Goal: Check status: Check status

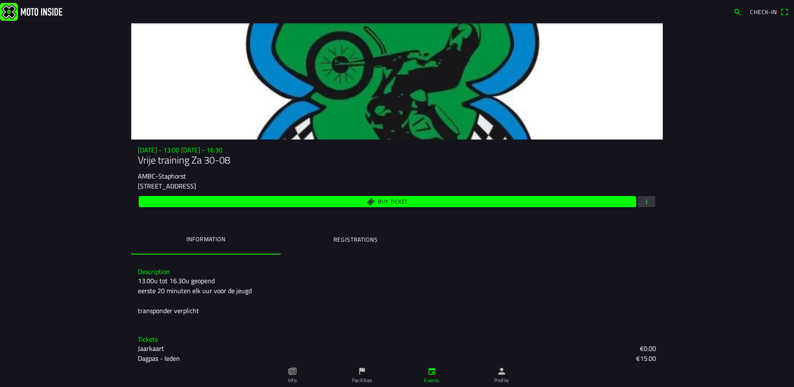
click at [329, 236] on button "Registrations" at bounding box center [355, 239] width 149 height 28
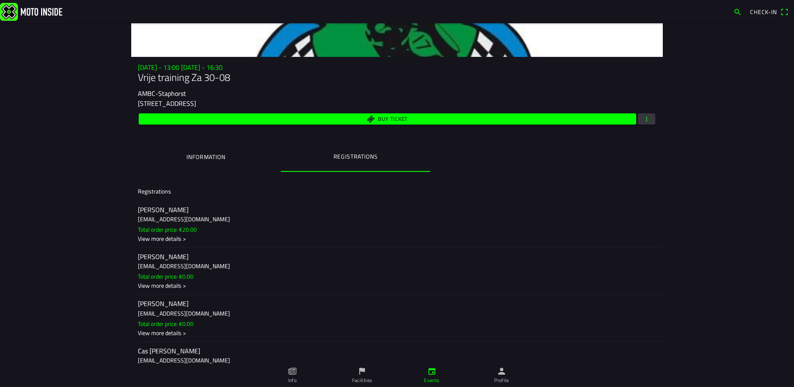
scroll to position [125, 0]
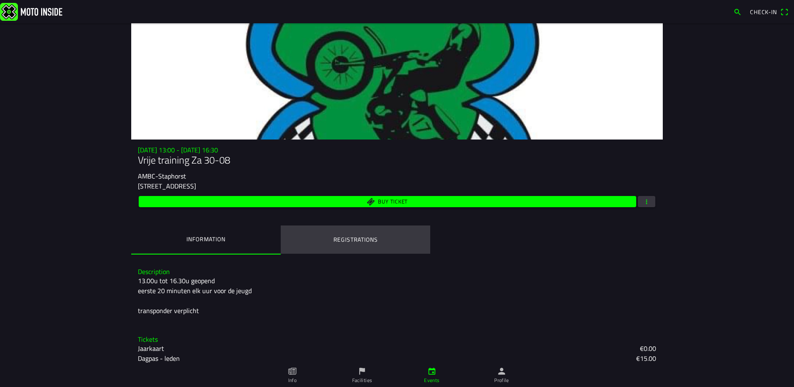
click at [352, 243] on ion-label "Registrations" at bounding box center [355, 239] width 44 height 9
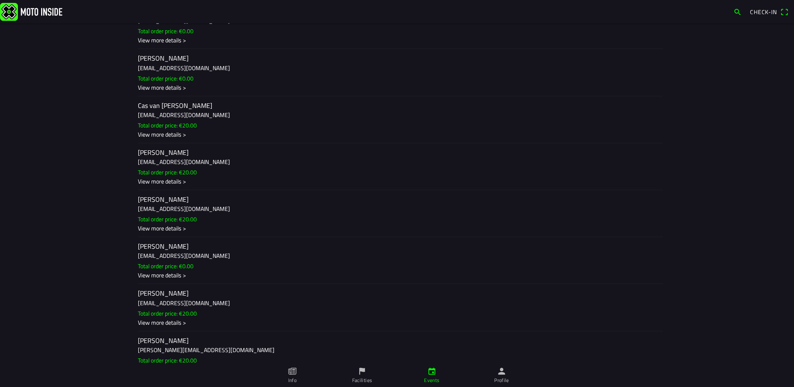
scroll to position [374, 0]
click at [419, 174] on ion-label "danny beuving dannybeuving@outlook.com Total order price: €20.00 View more deta…" at bounding box center [397, 168] width 518 height 38
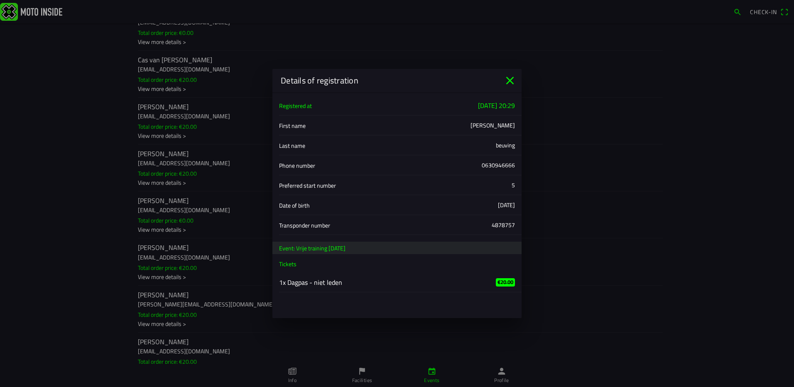
click at [506, 78] on icon "close" at bounding box center [509, 80] width 13 height 13
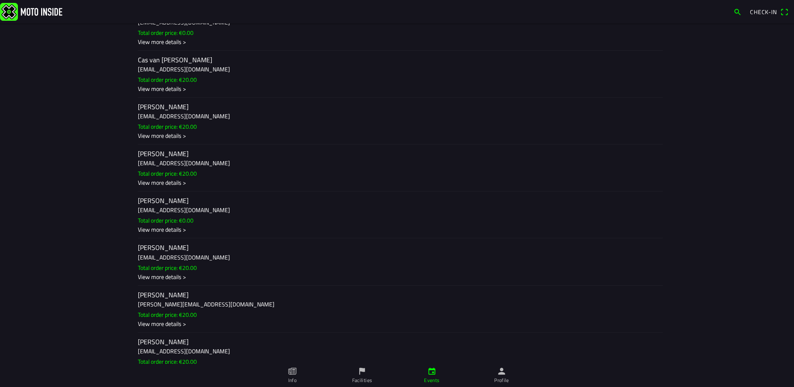
click at [625, 183] on div "View more details >" at bounding box center [397, 182] width 518 height 9
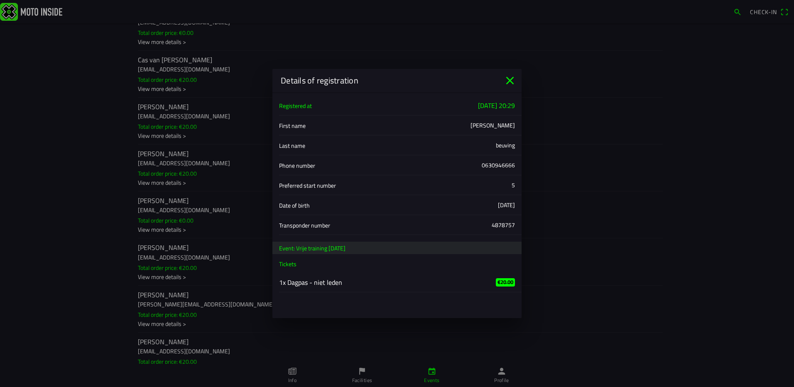
click at [508, 76] on icon "close" at bounding box center [509, 80] width 13 height 13
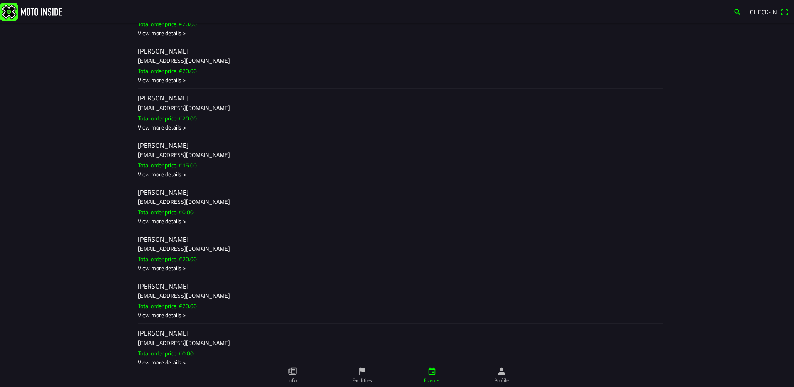
scroll to position [1802, 0]
